Goal: Task Accomplishment & Management: Manage account settings

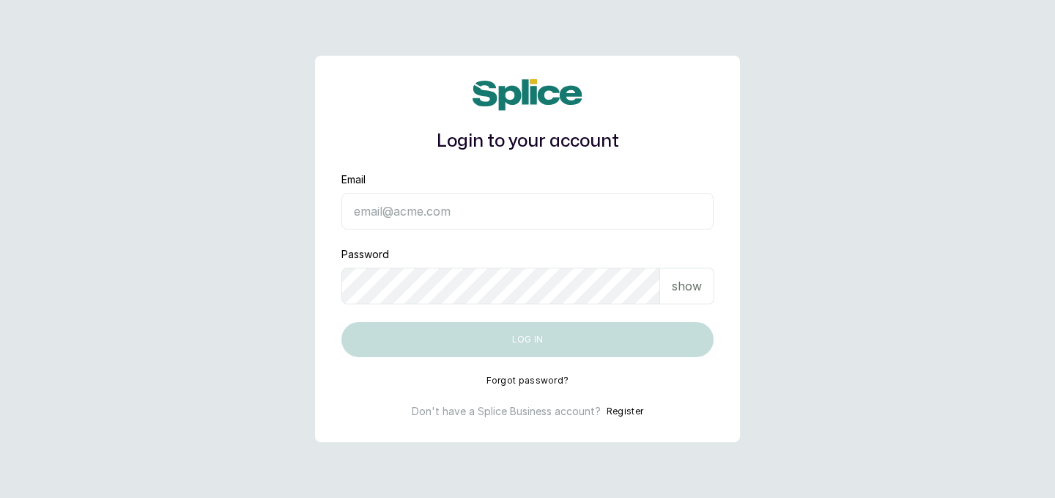
type input "[EMAIL_ADDRESS][DOMAIN_NAME]"
click at [539, 334] on button "Log in" at bounding box center [528, 339] width 372 height 35
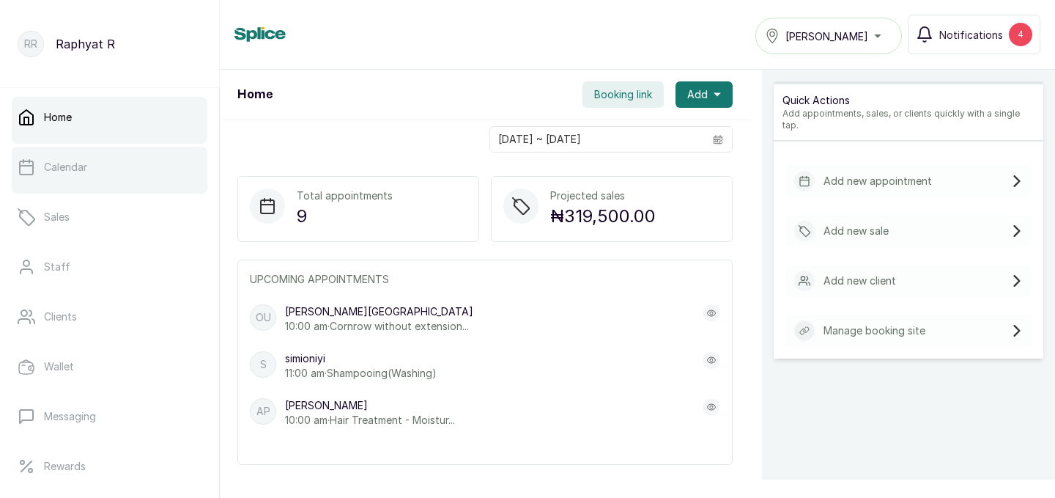
click at [96, 172] on link "Calendar" at bounding box center [110, 167] width 196 height 41
